Goal: Task Accomplishment & Management: Manage account settings

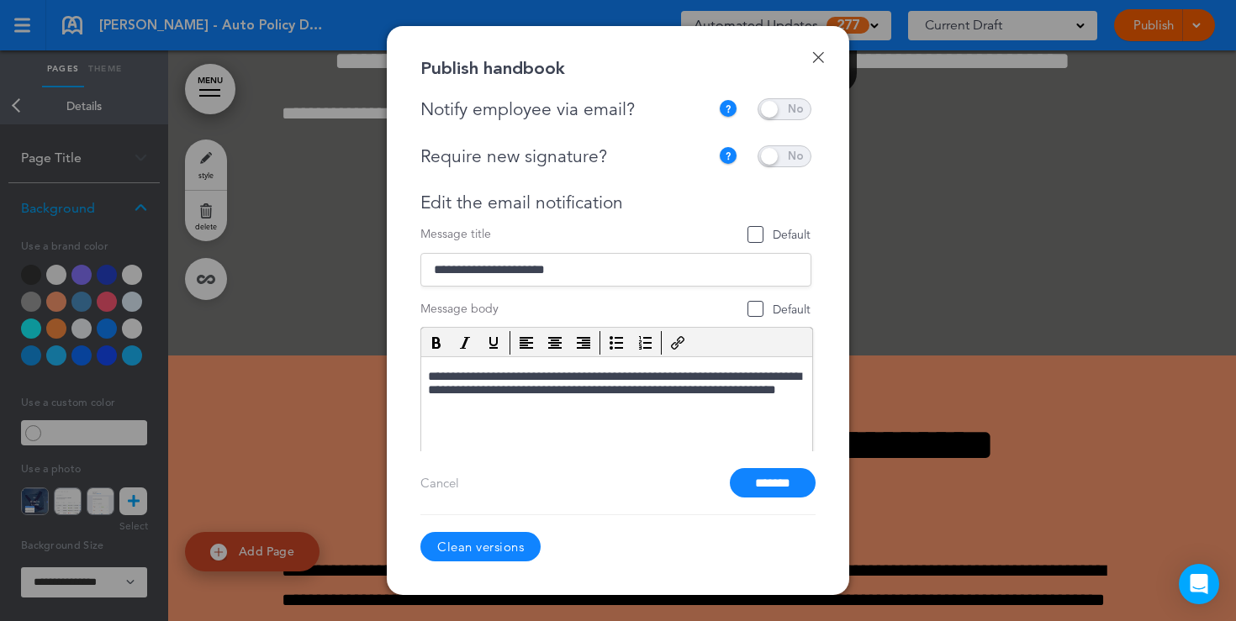
click at [897, 153] on div at bounding box center [618, 310] width 1236 height 621
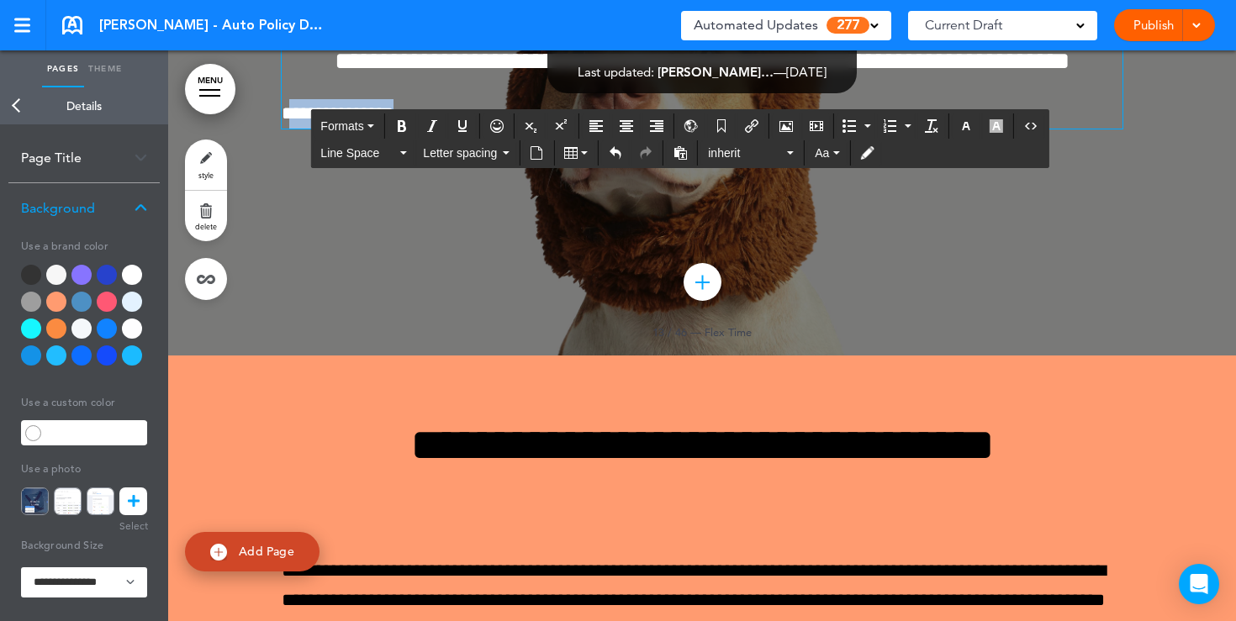
drag, startPoint x: 432, startPoint y: 435, endPoint x: 295, endPoint y: 423, distance: 137.6
click at [295, 129] on p "**********" at bounding box center [702, 113] width 841 height 29
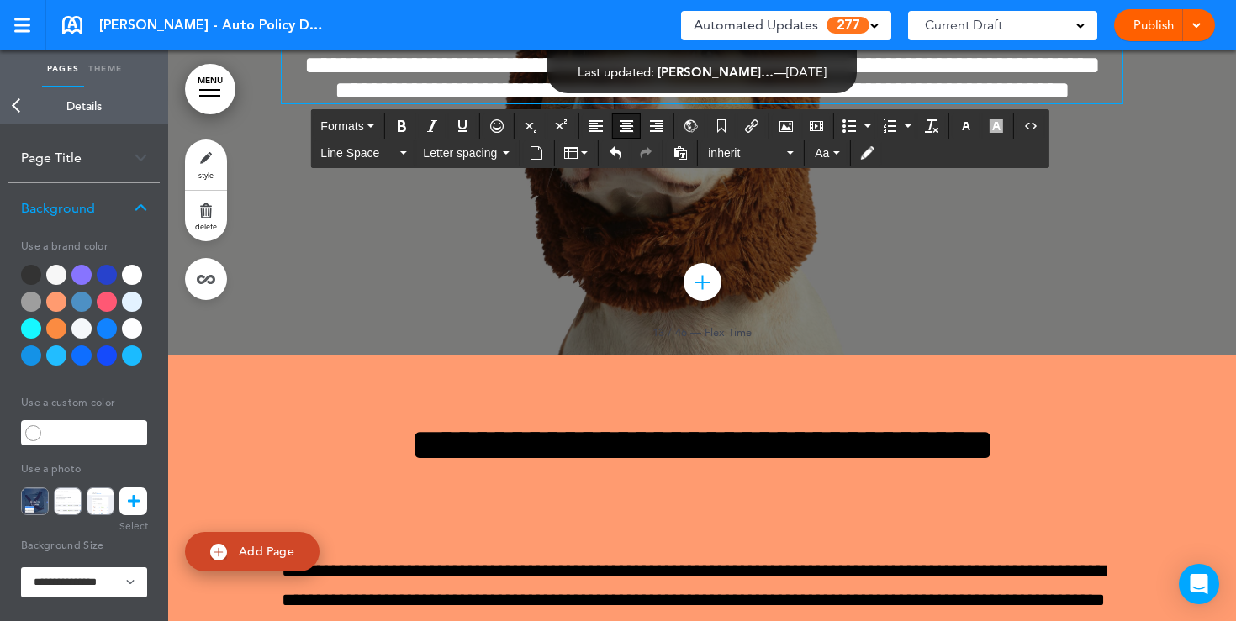
scroll to position [11864, 0]
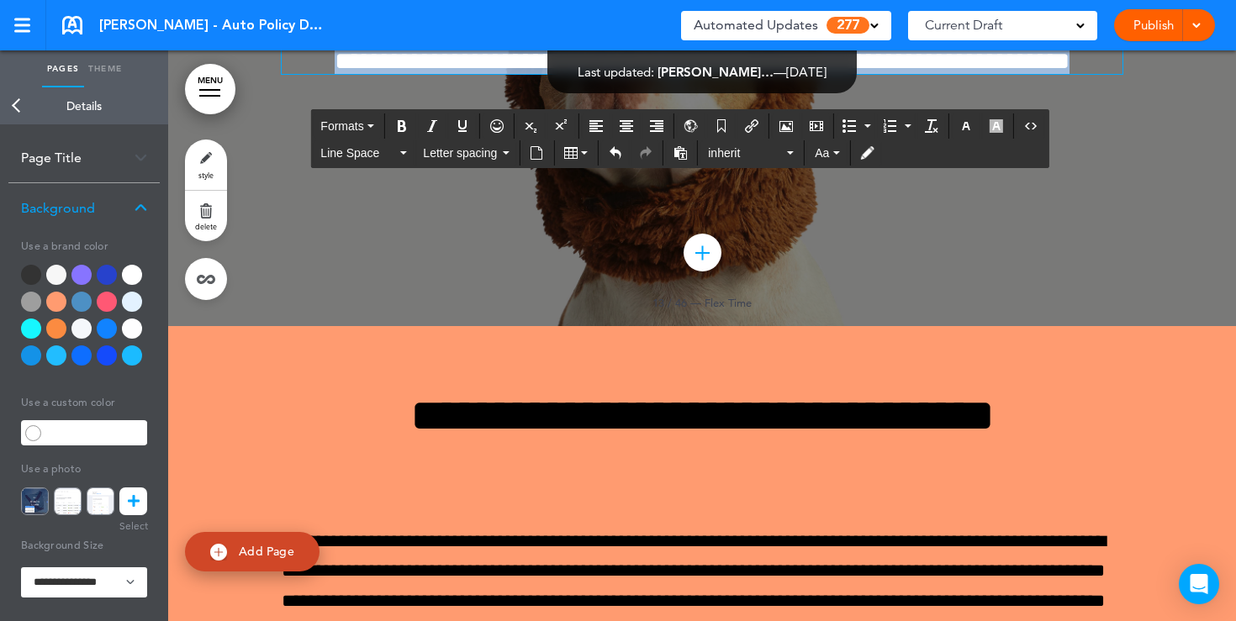
drag, startPoint x: 749, startPoint y: 384, endPoint x: 589, endPoint y: 261, distance: 201.4
click at [589, 74] on div "**********" at bounding box center [702, 4] width 841 height 139
click at [976, 127] on button "button" at bounding box center [965, 126] width 27 height 24
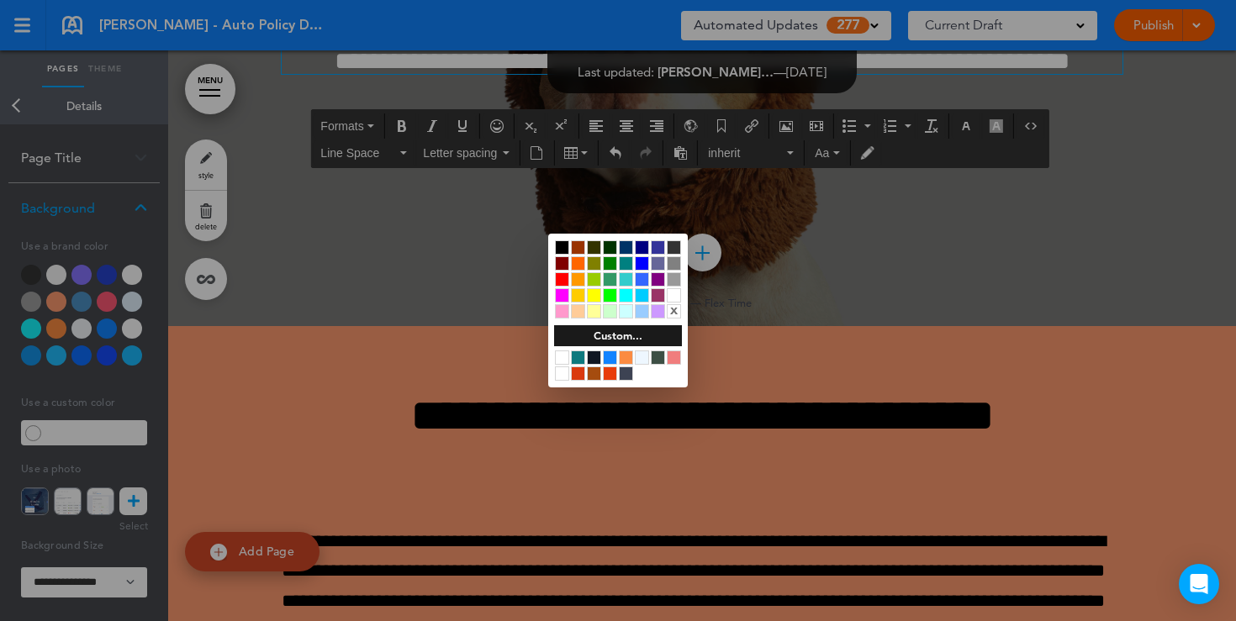
click at [558, 245] on div at bounding box center [562, 247] width 14 height 14
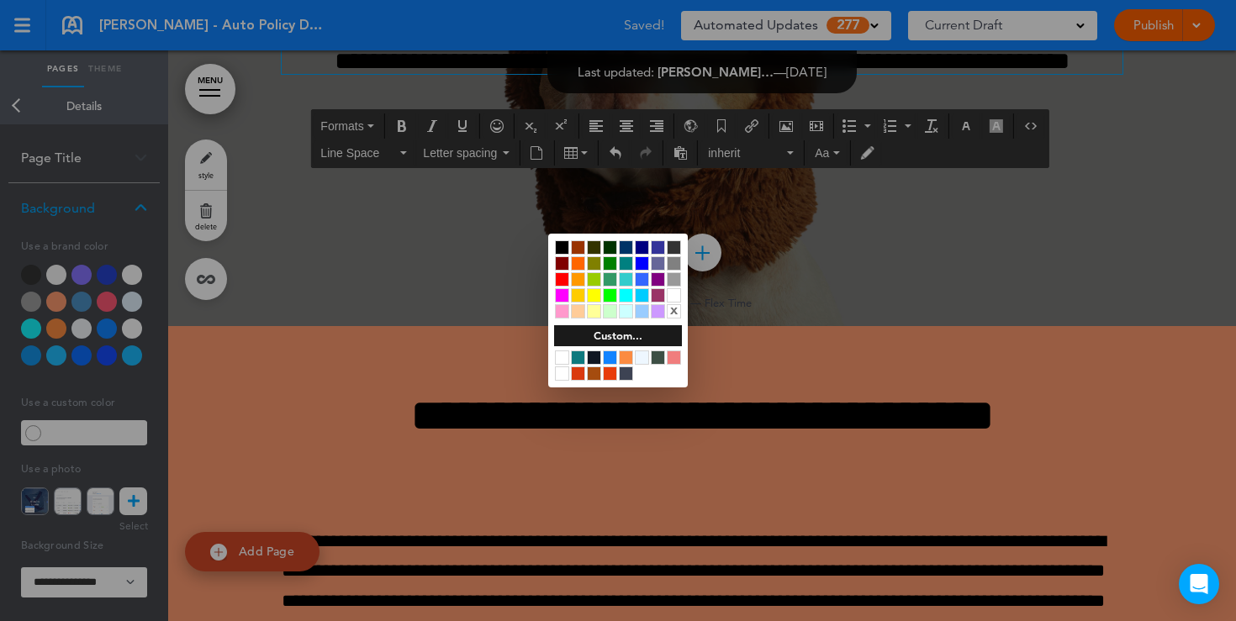
click at [361, 465] on div at bounding box center [618, 310] width 1236 height 621
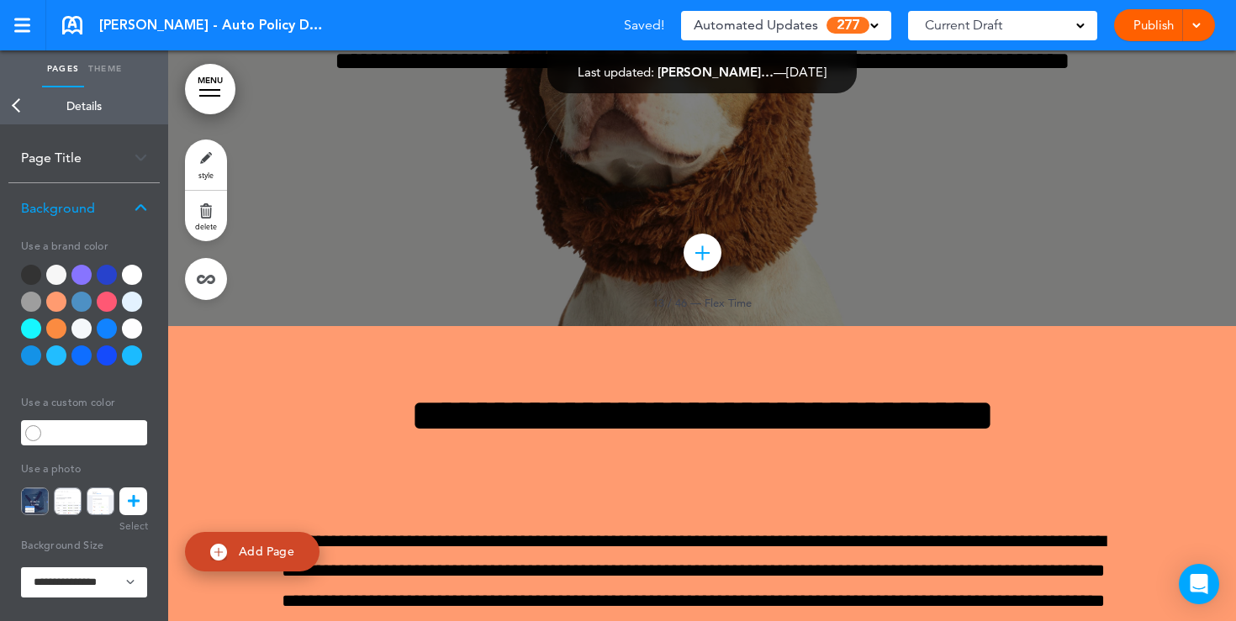
click at [134, 274] on div at bounding box center [132, 275] width 20 height 20
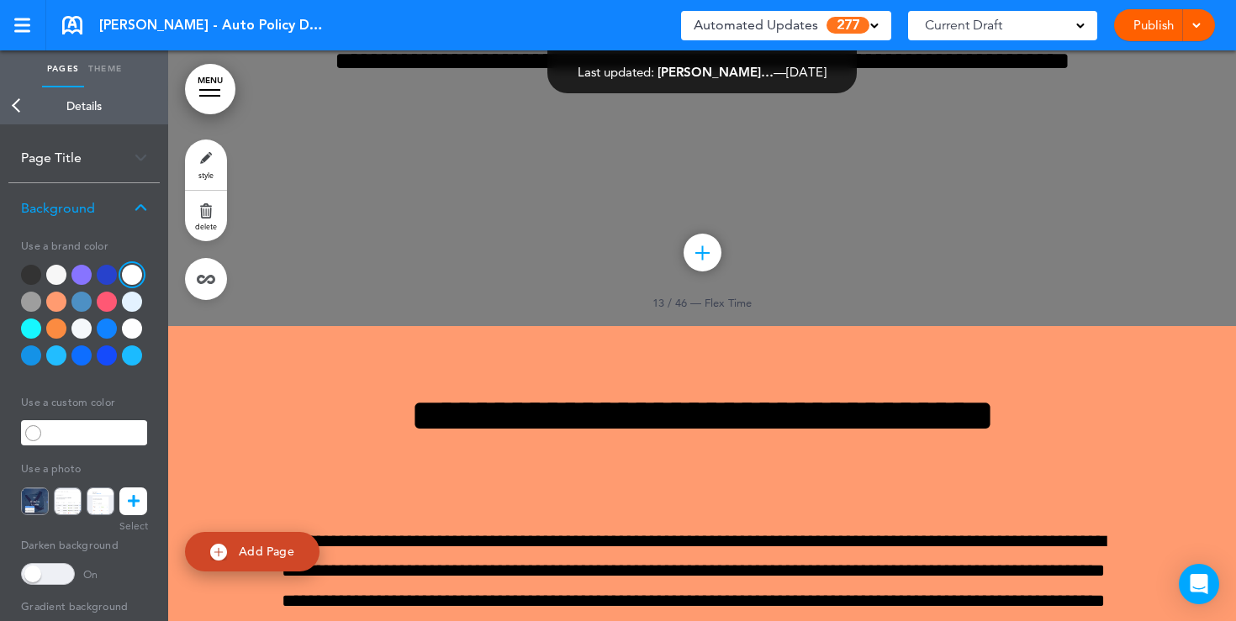
click at [55, 577] on span at bounding box center [48, 574] width 54 height 22
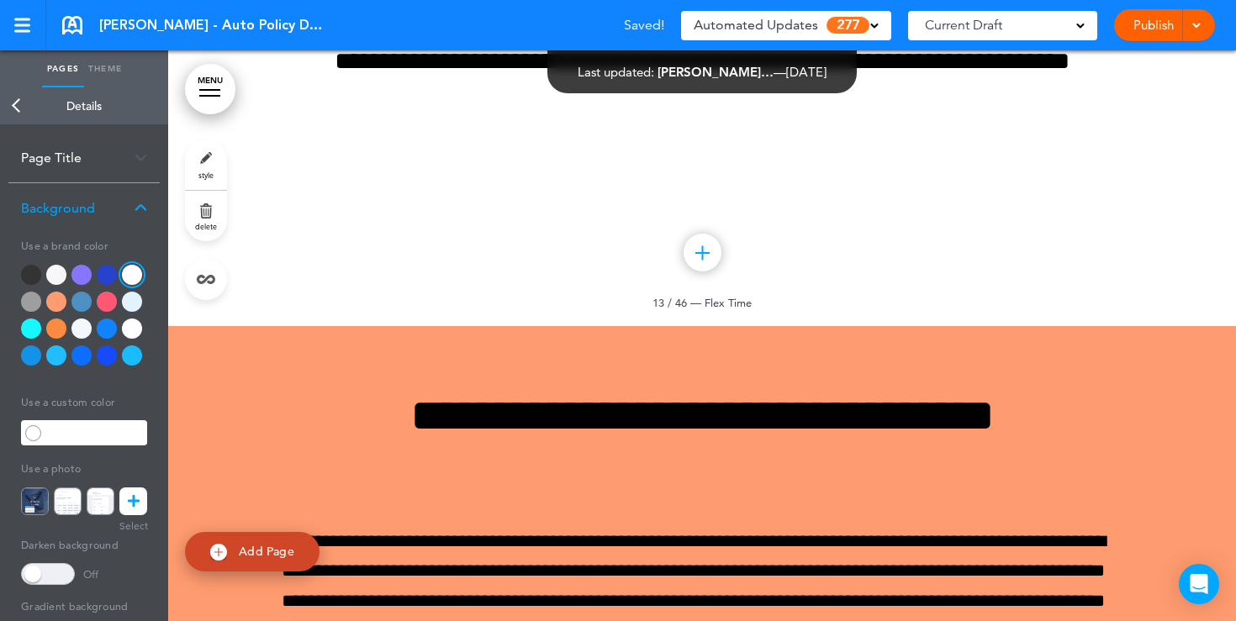
click at [13, 113] on link "Back" at bounding box center [17, 105] width 34 height 37
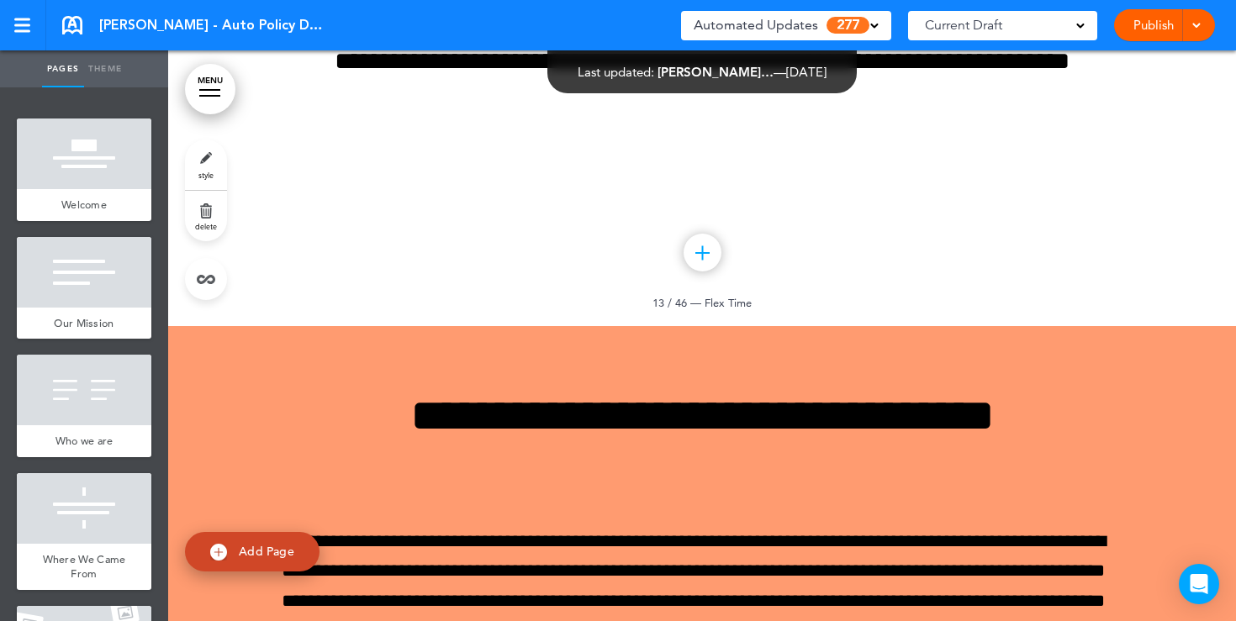
click at [80, 157] on div at bounding box center [84, 154] width 134 height 71
